Goal: Book appointment/travel/reservation

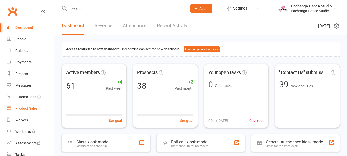
drag, startPoint x: 0, startPoint y: 0, endPoint x: 24, endPoint y: 108, distance: 110.7
click at [24, 108] on div "Product Sales" at bounding box center [26, 108] width 22 height 4
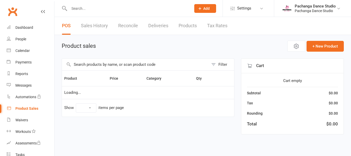
select select "50"
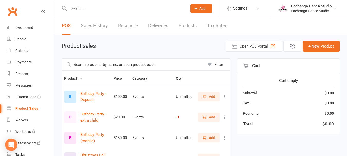
click at [79, 10] on input "text" at bounding box center [126, 8] width 116 height 7
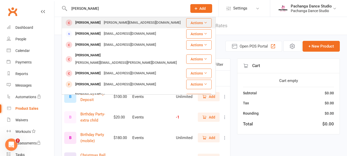
type input "paul"
click at [195, 23] on button "Actions" at bounding box center [198, 22] width 25 height 9
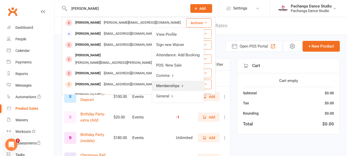
click at [170, 85] on link "Memberships" at bounding box center [178, 86] width 52 height 10
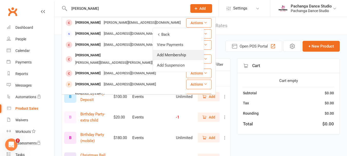
click at [171, 55] on link "Add Membership" at bounding box center [178, 55] width 51 height 10
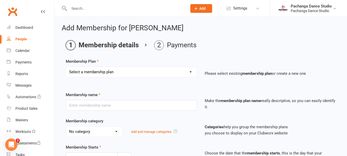
click at [155, 71] on select "Select a membership plan Create new Membership Plan Single Class Pass 5 Class P…" at bounding box center [131, 72] width 131 height 10
select select "1"
click at [66, 67] on select "Select a membership plan Create new Membership Plan Single Class Pass 5 Class P…" at bounding box center [131, 72] width 131 height 10
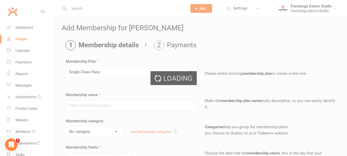
type input "Single Class Pass"
select select "0"
type input "2"
select select "1"
type input "1"
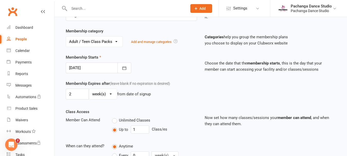
scroll to position [272, 0]
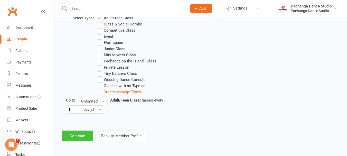
click at [84, 134] on button "Continue" at bounding box center [77, 136] width 31 height 11
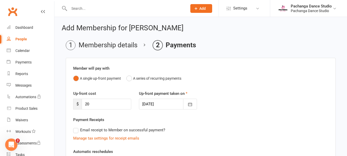
scroll to position [124, 0]
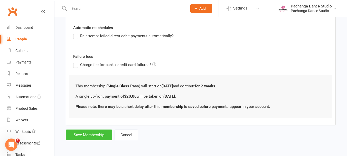
click at [97, 134] on button "Save Membership" at bounding box center [89, 135] width 47 height 11
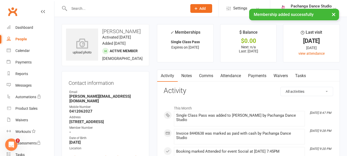
click at [84, 8] on input "text" at bounding box center [126, 8] width 116 height 7
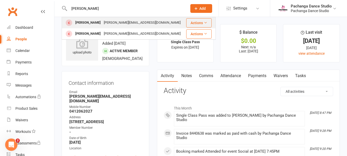
type input "rita"
click at [198, 24] on button "Actions" at bounding box center [198, 22] width 25 height 9
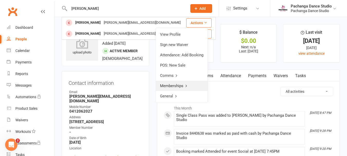
click at [176, 85] on link "Memberships" at bounding box center [182, 86] width 52 height 10
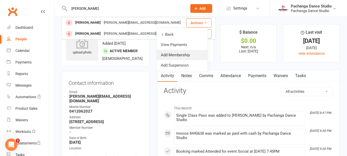
click at [175, 54] on link "Add Membership" at bounding box center [182, 55] width 51 height 10
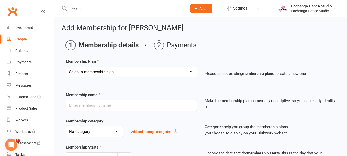
click at [165, 74] on select "Select a membership plan Create new Membership Plan Single Class Pass 5 Class P…" at bounding box center [131, 72] width 131 height 10
select select "1"
click at [66, 67] on select "Select a membership plan Create new Membership Plan Single Class Pass 5 Class P…" at bounding box center [131, 72] width 131 height 10
type input "Single Class Pass"
select select "0"
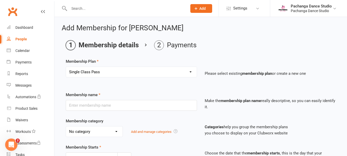
type input "2"
select select "1"
type input "1"
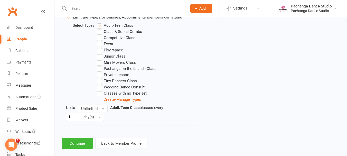
scroll to position [272, 0]
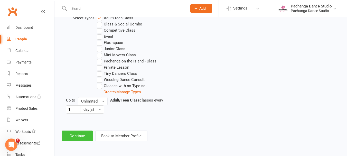
click at [83, 134] on button "Continue" at bounding box center [77, 136] width 31 height 11
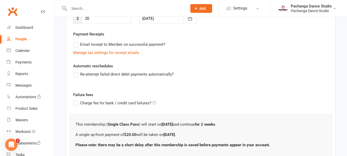
scroll to position [124, 0]
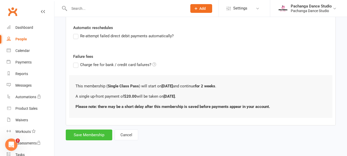
click at [95, 131] on button "Save Membership" at bounding box center [89, 135] width 47 height 11
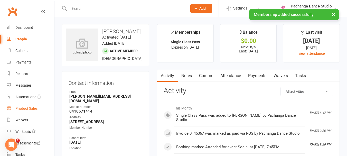
click at [32, 108] on div "Product Sales" at bounding box center [26, 108] width 22 height 4
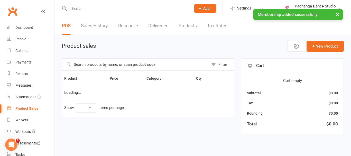
select select "50"
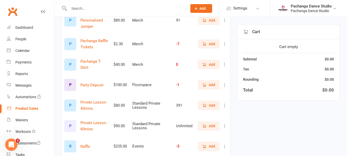
scroll to position [660, 0]
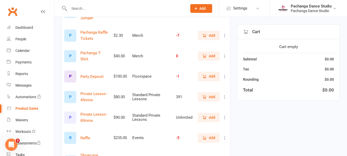
click at [211, 94] on span "Add" at bounding box center [212, 97] width 6 height 6
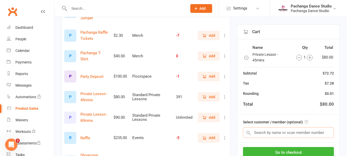
click at [288, 134] on input "text" at bounding box center [288, 132] width 91 height 11
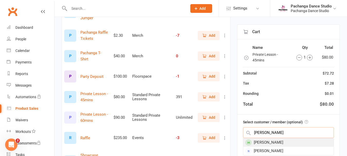
type input "[PERSON_NAME]"
click at [281, 143] on div "[PERSON_NAME]" at bounding box center [289, 142] width 91 height 8
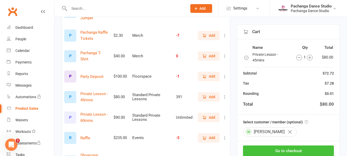
click at [285, 150] on button "Go to checkout" at bounding box center [288, 151] width 91 height 11
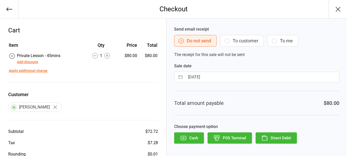
click at [231, 138] on button "POS Terminal" at bounding box center [230, 137] width 44 height 11
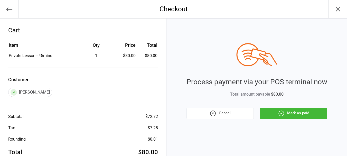
click at [292, 112] on button "Mark as paid" at bounding box center [293, 113] width 67 height 11
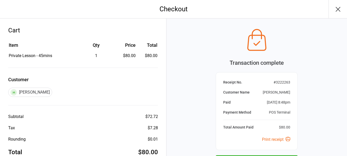
click at [337, 9] on icon "button" at bounding box center [338, 9] width 8 height 8
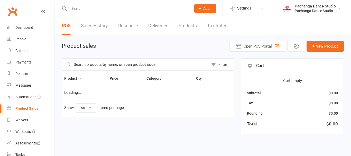
select select "50"
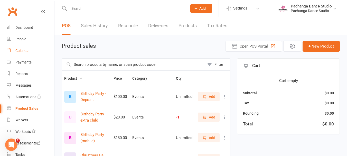
click at [25, 50] on div "Calendar" at bounding box center [22, 51] width 14 height 4
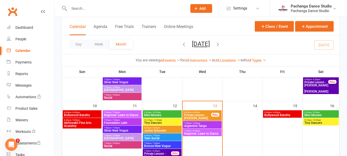
scroll to position [148, 0]
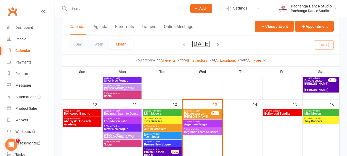
click at [202, 115] on span "Private Lesson - Margaret Lamanna" at bounding box center [198, 115] width 28 height 6
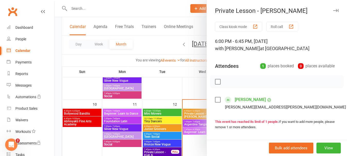
click at [216, 100] on label at bounding box center [217, 99] width 5 height 5
click at [227, 81] on icon "button" at bounding box center [230, 82] width 6 height 6
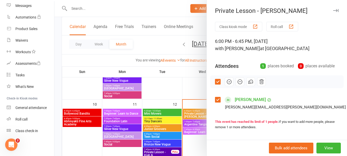
click at [334, 11] on icon "button" at bounding box center [336, 10] width 5 height 3
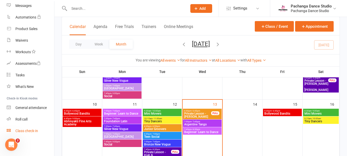
click at [34, 132] on div "Class check-in" at bounding box center [26, 131] width 23 height 4
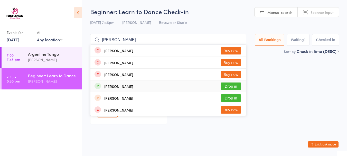
type input "[PERSON_NAME]"
click at [230, 86] on button "Drop in" at bounding box center [231, 86] width 21 height 7
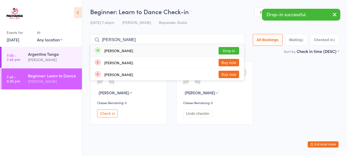
type input "[PERSON_NAME]"
click at [229, 50] on button "Drop in" at bounding box center [229, 50] width 21 height 7
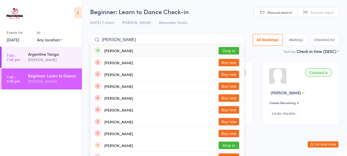
type input "anne-marie"
click at [232, 51] on button "Drop in" at bounding box center [229, 50] width 21 height 7
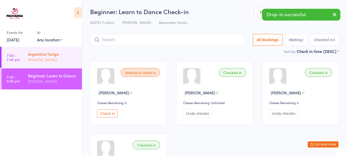
click at [52, 57] on div "David McDowell" at bounding box center [53, 60] width 50 height 6
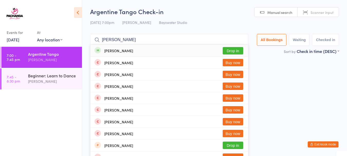
type input "anne-marie"
click at [233, 50] on button "Drop in" at bounding box center [233, 50] width 21 height 7
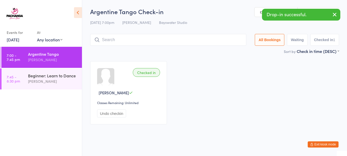
click at [327, 143] on button "Exit kiosk mode" at bounding box center [323, 144] width 31 height 6
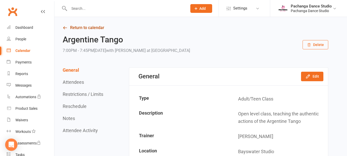
click at [97, 28] on link "Return to calendar" at bounding box center [196, 27] width 266 height 7
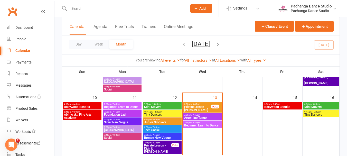
scroll to position [155, 0]
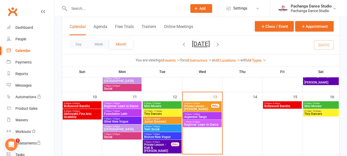
click at [118, 103] on span "- 7:45pm" at bounding box center [116, 103] width 8 height 2
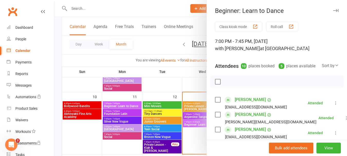
click at [118, 103] on div at bounding box center [201, 78] width 293 height 156
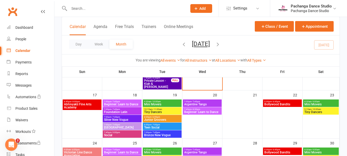
scroll to position [200, 0]
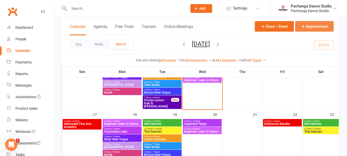
click at [312, 24] on button "Appointment" at bounding box center [314, 26] width 39 height 11
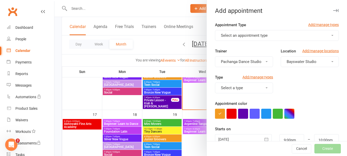
click at [251, 35] on span "Select an appointment type" at bounding box center [244, 35] width 47 height 5
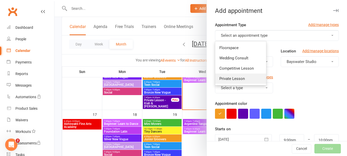
click at [236, 79] on span "Private Lesson" at bounding box center [232, 78] width 25 height 5
type input "9:45pm"
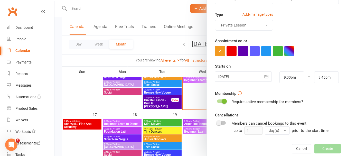
scroll to position [73, 0]
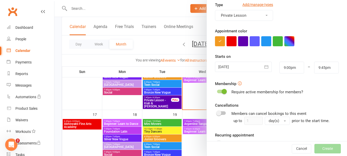
click at [249, 66] on div at bounding box center [243, 67] width 57 height 10
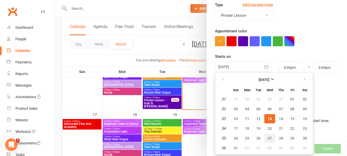
click at [268, 138] on span "27" at bounding box center [270, 138] width 4 height 4
type input "[DATE]"
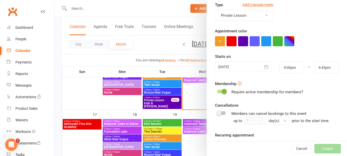
click at [222, 92] on span at bounding box center [224, 91] width 5 height 5
click at [217, 91] on input "checkbox" at bounding box center [217, 91] width 0 height 0
click at [285, 68] on input "9:00pm" at bounding box center [292, 68] width 25 height 12
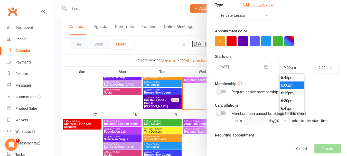
type input "6:00pm"
click at [289, 86] on li "6:00pm" at bounding box center [292, 86] width 25 height 8
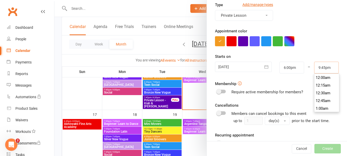
click at [320, 69] on input "9:45pm" at bounding box center [327, 68] width 25 height 12
type input "6:45pm"
click at [321, 84] on li "6:45pm" at bounding box center [327, 86] width 25 height 8
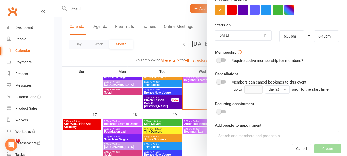
scroll to position [111, 0]
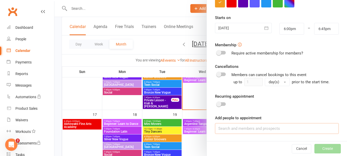
click at [244, 128] on input at bounding box center [277, 128] width 124 height 11
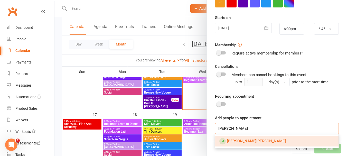
type input "[PERSON_NAME]"
click at [250, 141] on span "[PERSON_NAME]" at bounding box center [256, 141] width 59 height 5
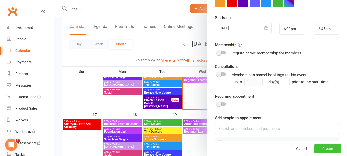
click at [320, 148] on button "Create" at bounding box center [328, 148] width 26 height 9
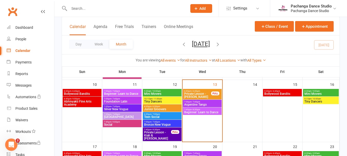
scroll to position [168, 0]
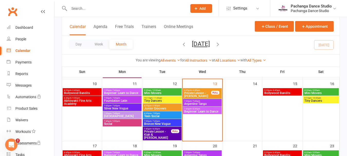
click at [157, 121] on span "- 7:45pm" at bounding box center [156, 121] width 8 height 2
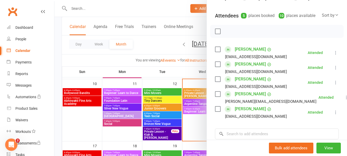
scroll to position [0, 0]
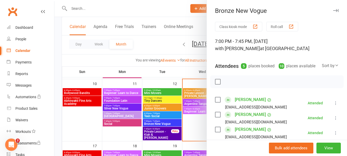
click at [334, 9] on icon "button" at bounding box center [336, 10] width 5 height 3
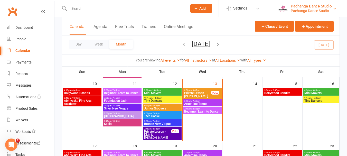
click at [314, 8] on div "Pachanga Dance Studio" at bounding box center [311, 6] width 41 height 5
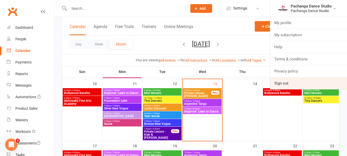
click at [285, 84] on link "Sign out" at bounding box center [309, 83] width 77 height 12
